Goal: Check status: Check status

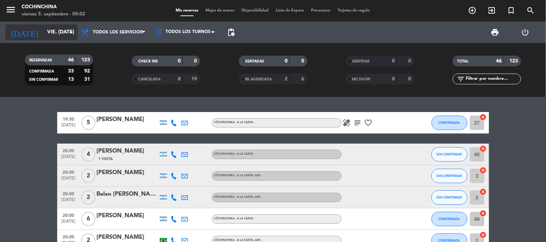
click at [70, 31] on icon "arrow_drop_down" at bounding box center [71, 32] width 9 height 9
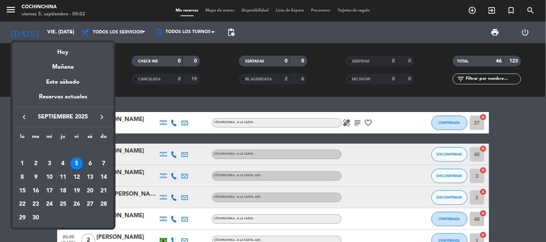
click at [91, 163] on div "6" at bounding box center [90, 164] width 12 height 12
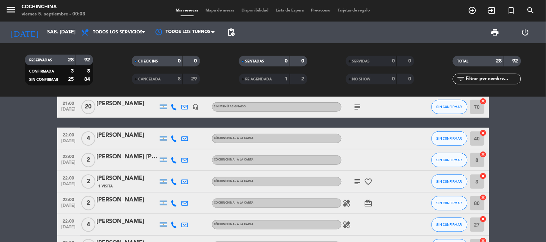
scroll to position [200, 0]
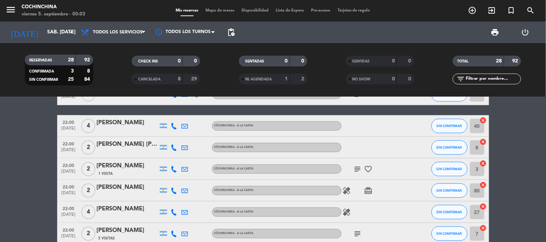
click at [345, 191] on icon "healing" at bounding box center [346, 191] width 9 height 9
click at [359, 166] on icon "subject" at bounding box center [357, 169] width 9 height 9
click at [370, 168] on icon "favorite_border" at bounding box center [368, 169] width 9 height 9
click at [371, 192] on icon "card_giftcard" at bounding box center [368, 191] width 9 height 9
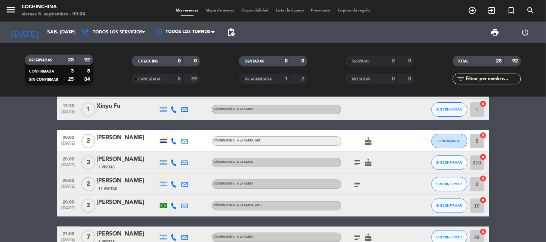
scroll to position [40, 0]
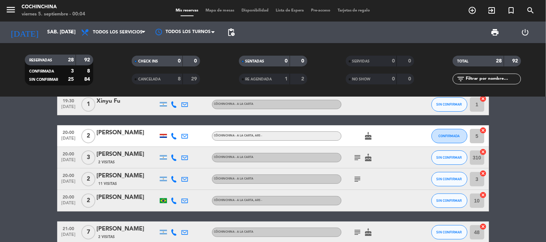
click at [357, 154] on icon "subject" at bounding box center [357, 158] width 9 height 9
click at [357, 180] on icon "subject" at bounding box center [357, 179] width 9 height 9
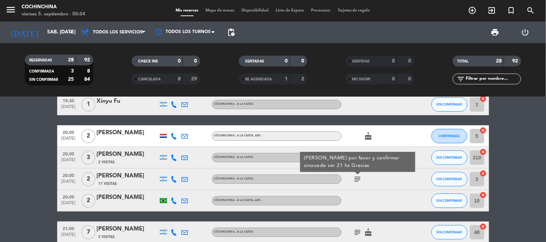
click at [365, 191] on div at bounding box center [373, 200] width 65 height 21
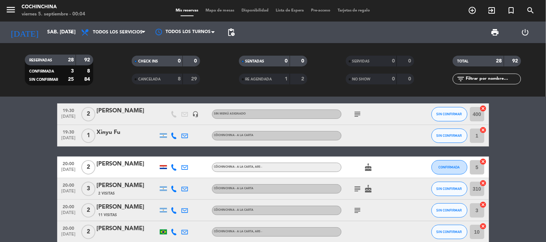
scroll to position [0, 0]
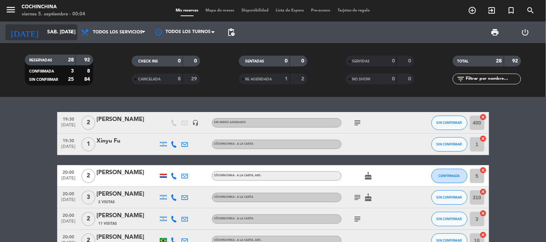
click at [66, 27] on input "sáb. [DATE]" at bounding box center [78, 32] width 68 height 13
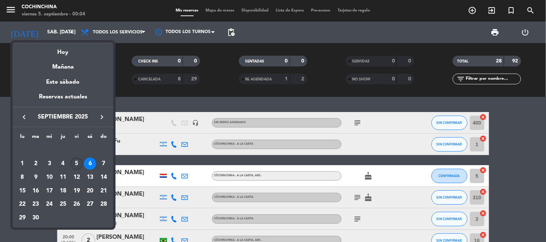
click at [78, 161] on div "5" at bounding box center [76, 164] width 12 height 12
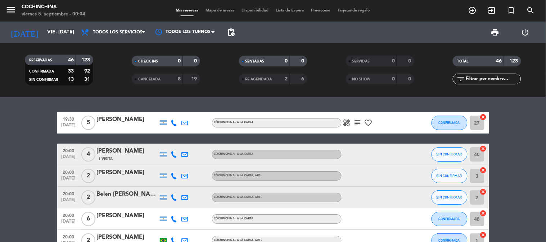
click at [62, 33] on input "vie. [DATE]" at bounding box center [78, 32] width 68 height 13
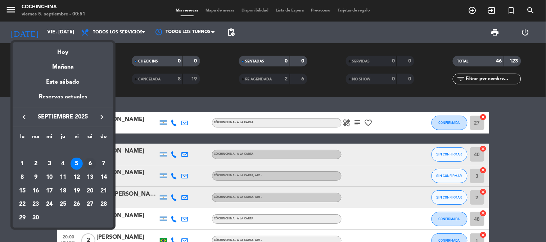
click at [87, 163] on div "6" at bounding box center [90, 164] width 12 height 12
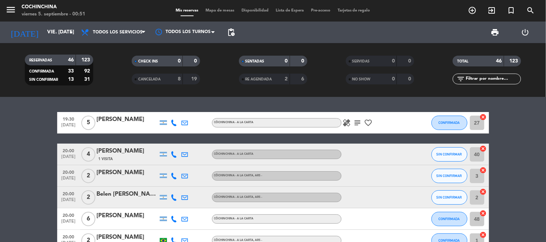
type input "sáb. [DATE]"
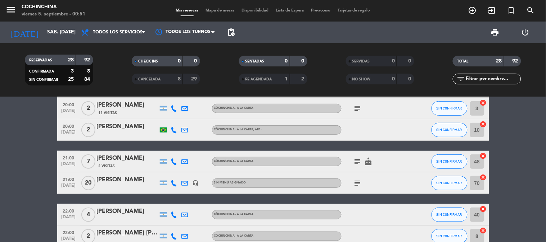
scroll to position [120, 0]
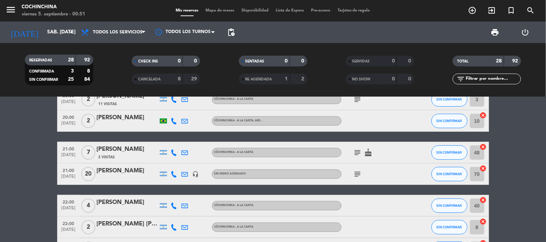
click at [355, 172] on icon "subject" at bounding box center [357, 174] width 9 height 9
click at [358, 151] on icon "subject" at bounding box center [357, 153] width 9 height 9
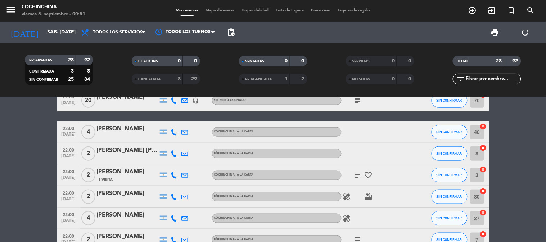
scroll to position [120, 0]
